Goal: Information Seeking & Learning: Learn about a topic

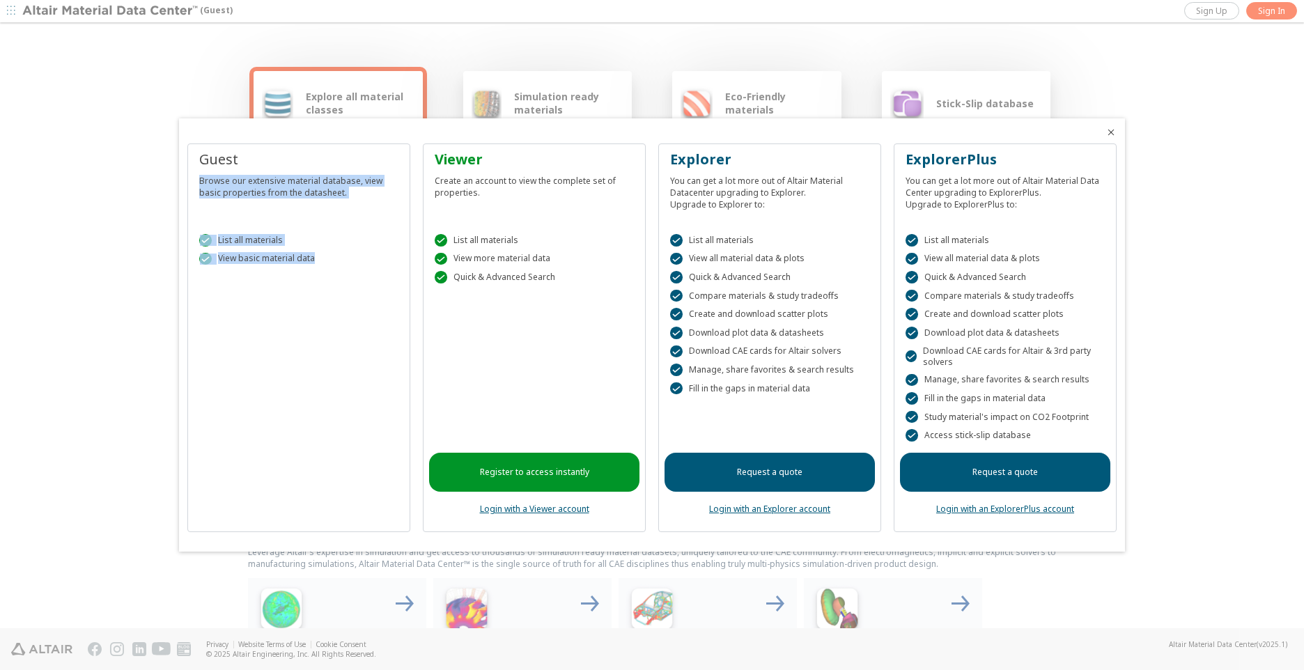
drag, startPoint x: 196, startPoint y: 175, endPoint x: 338, endPoint y: 283, distance: 177.9
click at [338, 283] on div "Guest Browse our extensive material database, view basic properties from the da…" at bounding box center [298, 337] width 223 height 389
drag, startPoint x: 336, startPoint y: 258, endPoint x: 202, endPoint y: 192, distance: 149.2
click at [202, 192] on div "Guest Browse our extensive material database, view basic properties from the da…" at bounding box center [298, 337] width 223 height 389
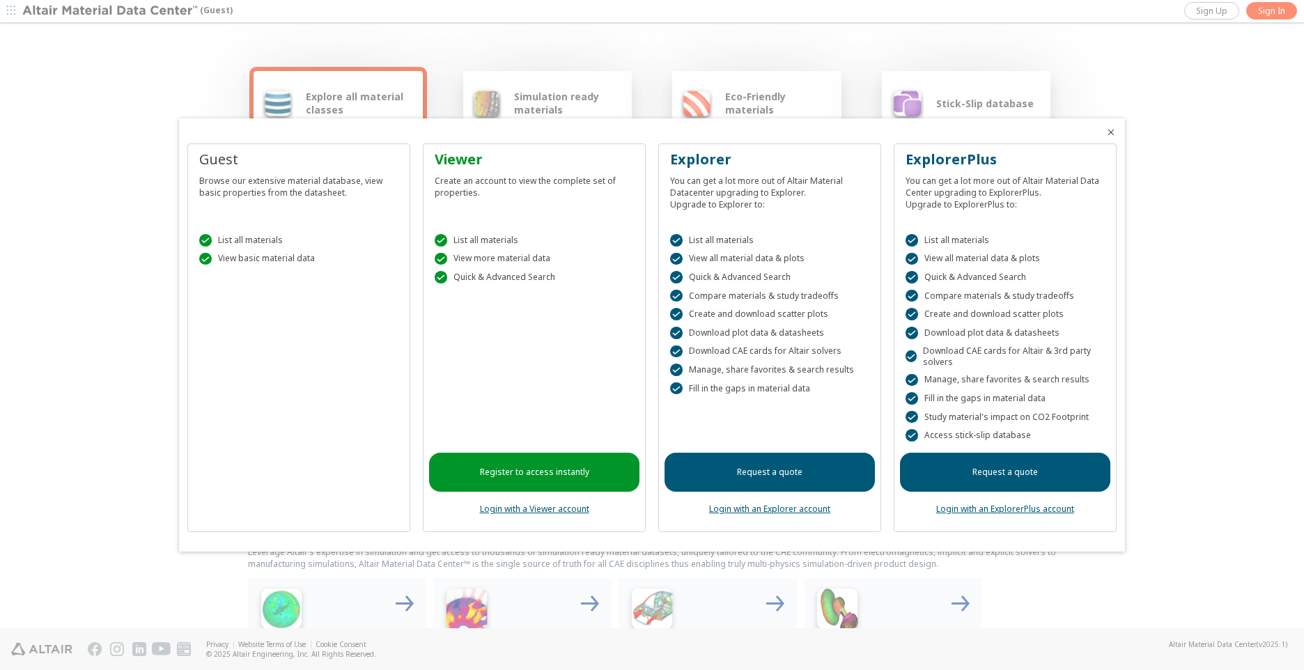
drag, startPoint x: 202, startPoint y: 192, endPoint x: 191, endPoint y: 177, distance: 18.4
click at [191, 177] on div "Guest Browse our extensive material database, view basic properties from the da…" at bounding box center [298, 337] width 223 height 389
drag, startPoint x: 191, startPoint y: 177, endPoint x: 354, endPoint y: 277, distance: 191.3
click at [354, 277] on div "Guest Browse our extensive material database, view basic properties from the da…" at bounding box center [298, 337] width 223 height 389
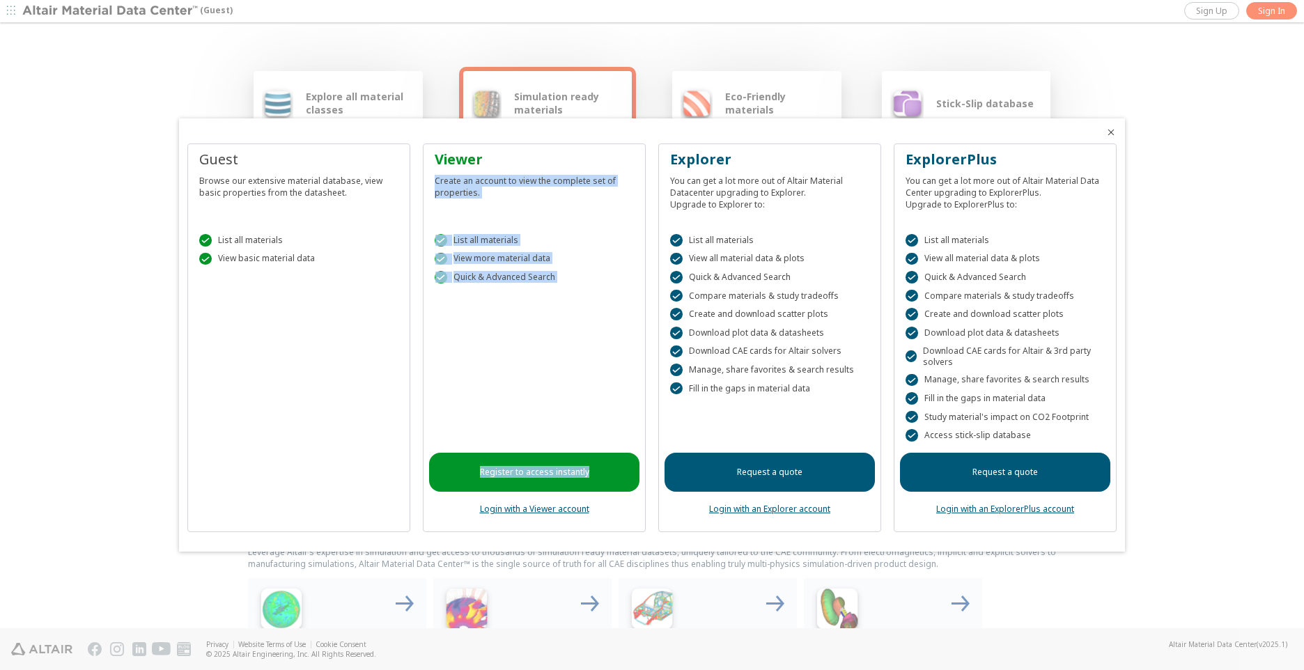
drag, startPoint x: 432, startPoint y: 180, endPoint x: 588, endPoint y: 311, distance: 203.7
click at [588, 311] on div "Viewer Create an account to view the complete set of properties.  List all mat…" at bounding box center [534, 337] width 223 height 389
click at [588, 311] on div "Register to access instantly Login with a Viewer account" at bounding box center [534, 410] width 210 height 231
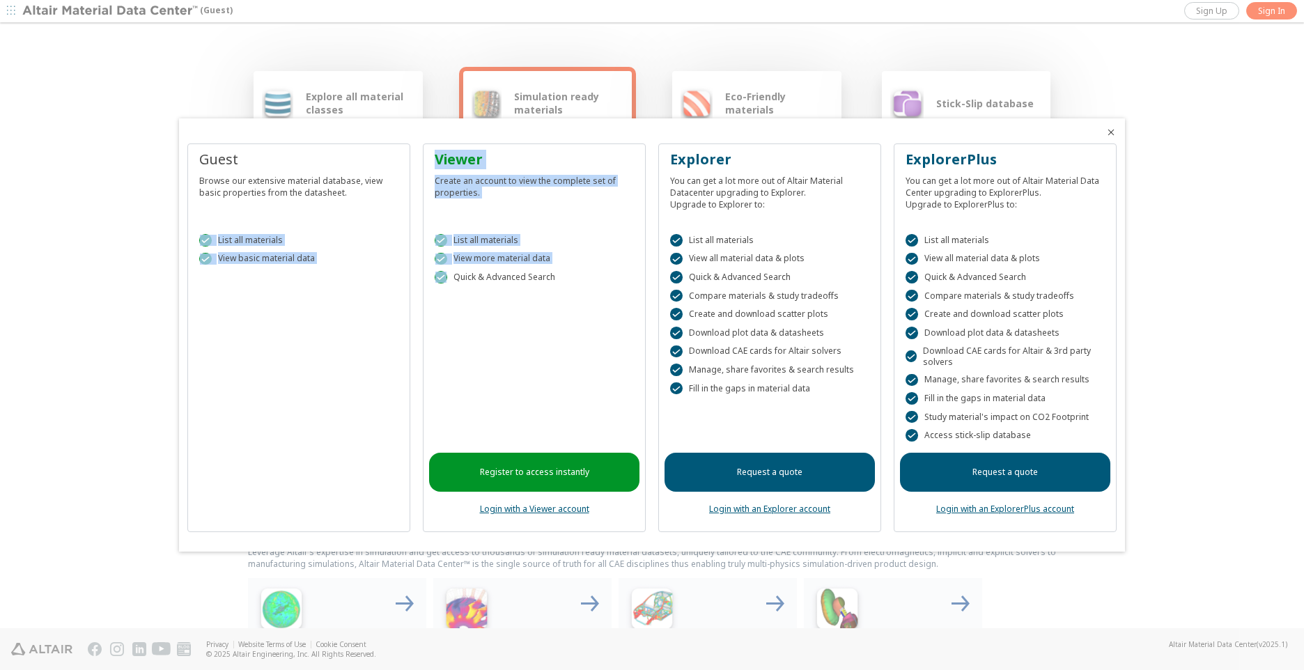
drag, startPoint x: 588, startPoint y: 283, endPoint x: 409, endPoint y: 204, distance: 195.5
click at [409, 204] on div "Guest Browse our extensive material database, view basic properties from the da…" at bounding box center [651, 343] width 929 height 400
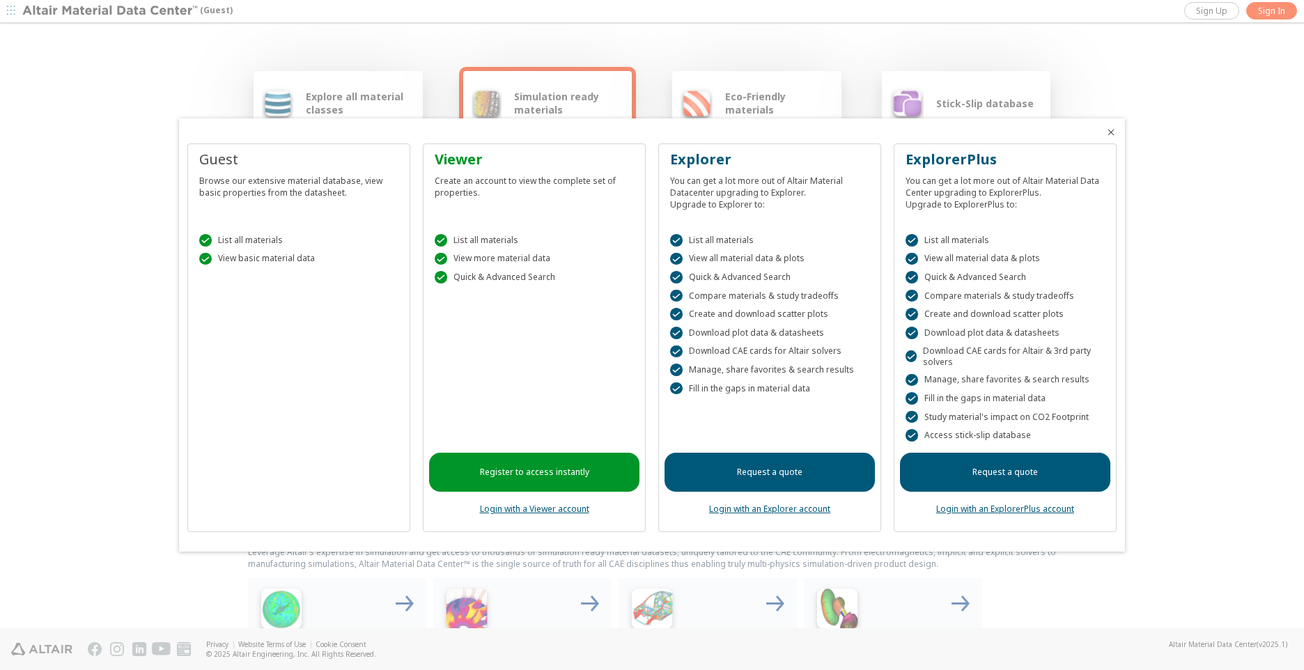
drag, startPoint x: 409, startPoint y: 204, endPoint x: 547, endPoint y: 312, distance: 175.7
click at [544, 309] on div "Register to access instantly Login with a Viewer account" at bounding box center [534, 410] width 210 height 231
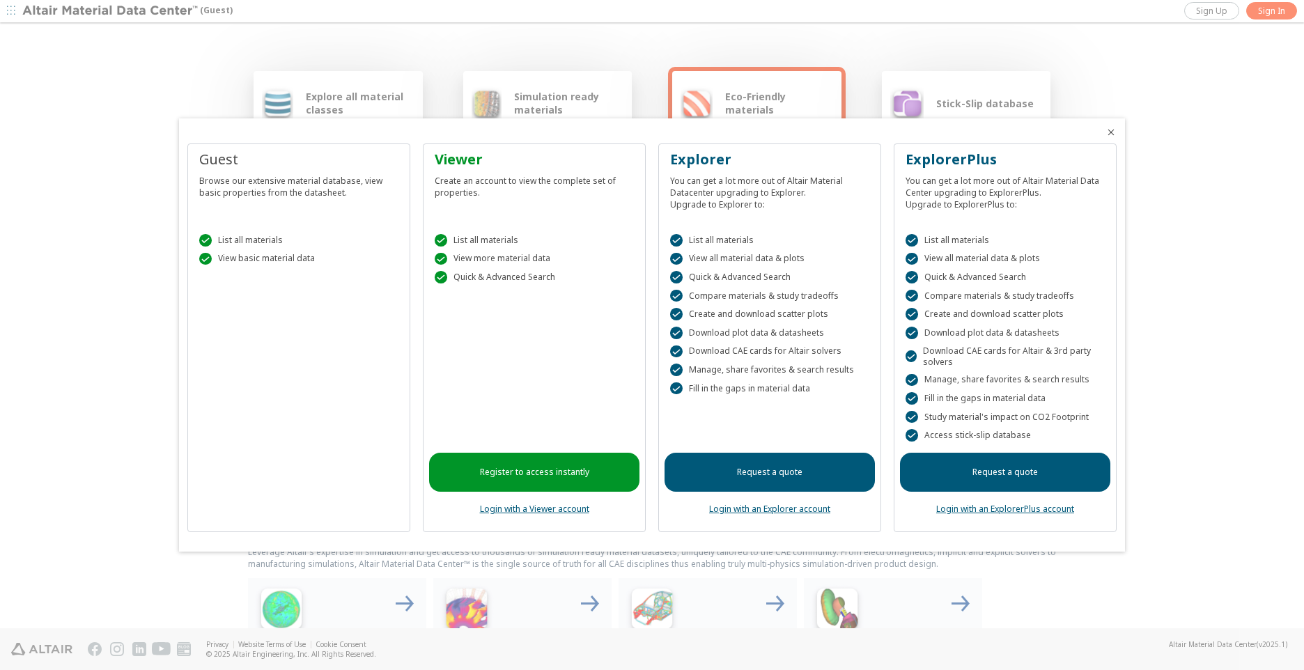
click at [552, 471] on link "Register to access instantly" at bounding box center [534, 472] width 210 height 39
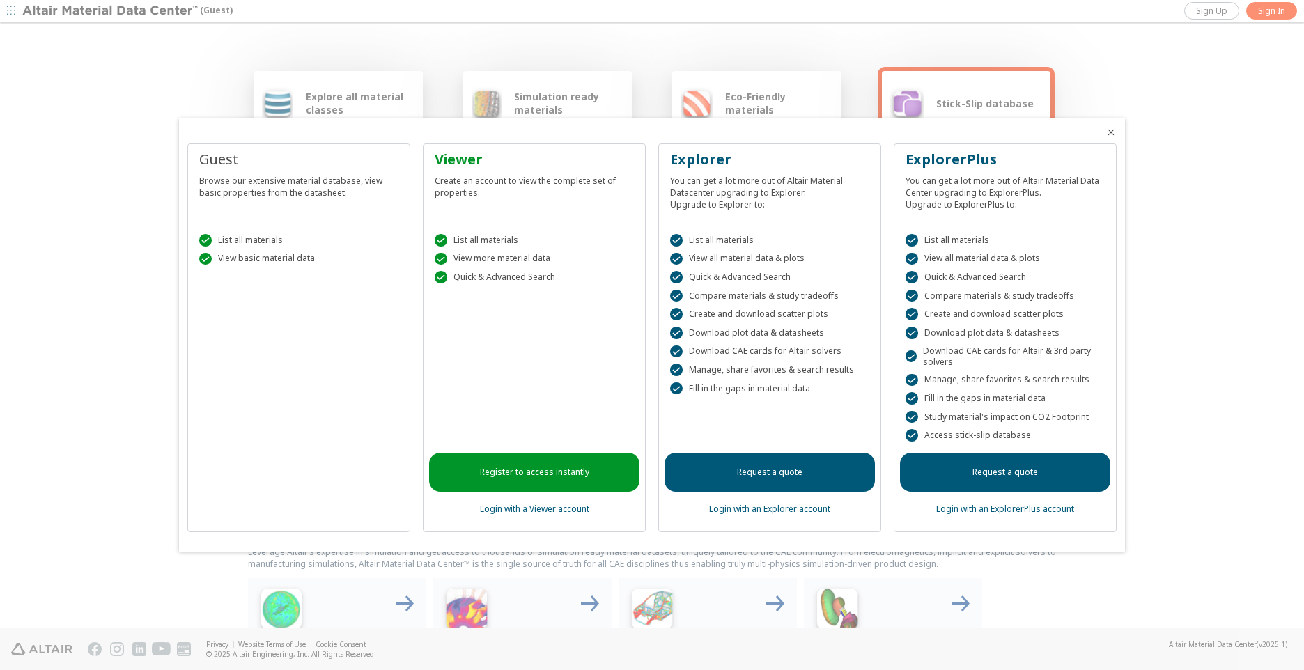
drag, startPoint x: 969, startPoint y: 597, endPoint x: 961, endPoint y: 598, distance: 7.8
click at [969, 597] on div at bounding box center [652, 335] width 1304 height 670
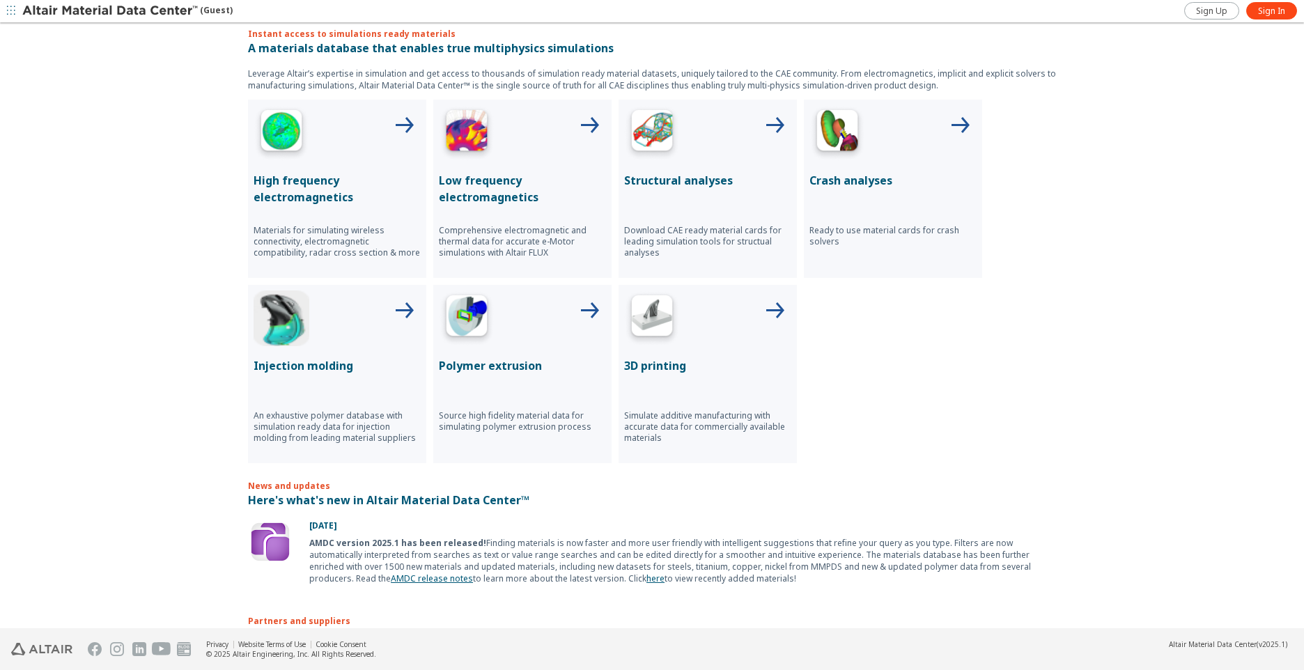
scroll to position [640, 0]
